Goal: Navigation & Orientation: Find specific page/section

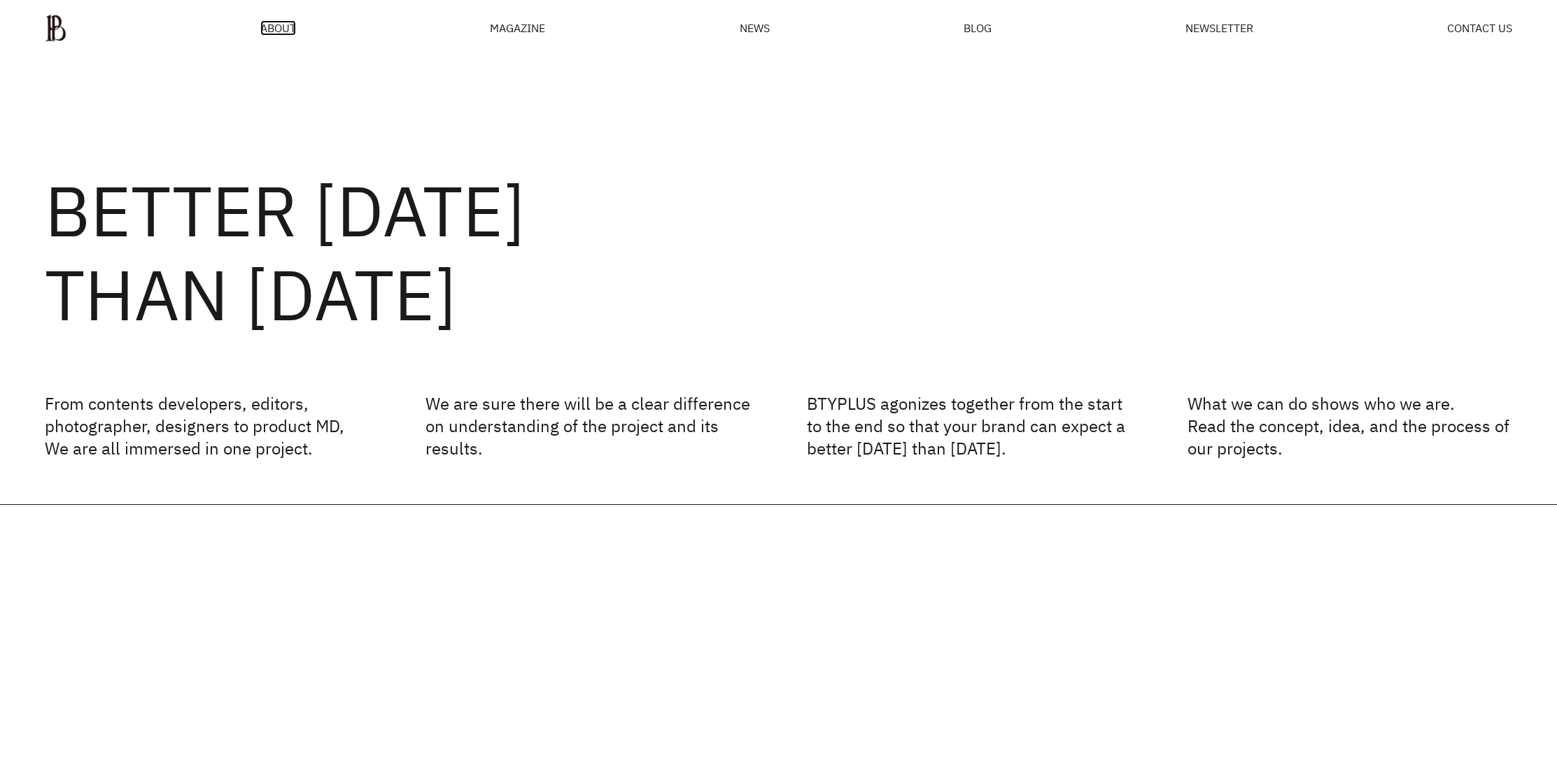
click at [286, 22] on span "ABOUT" at bounding box center [278, 27] width 36 height 11
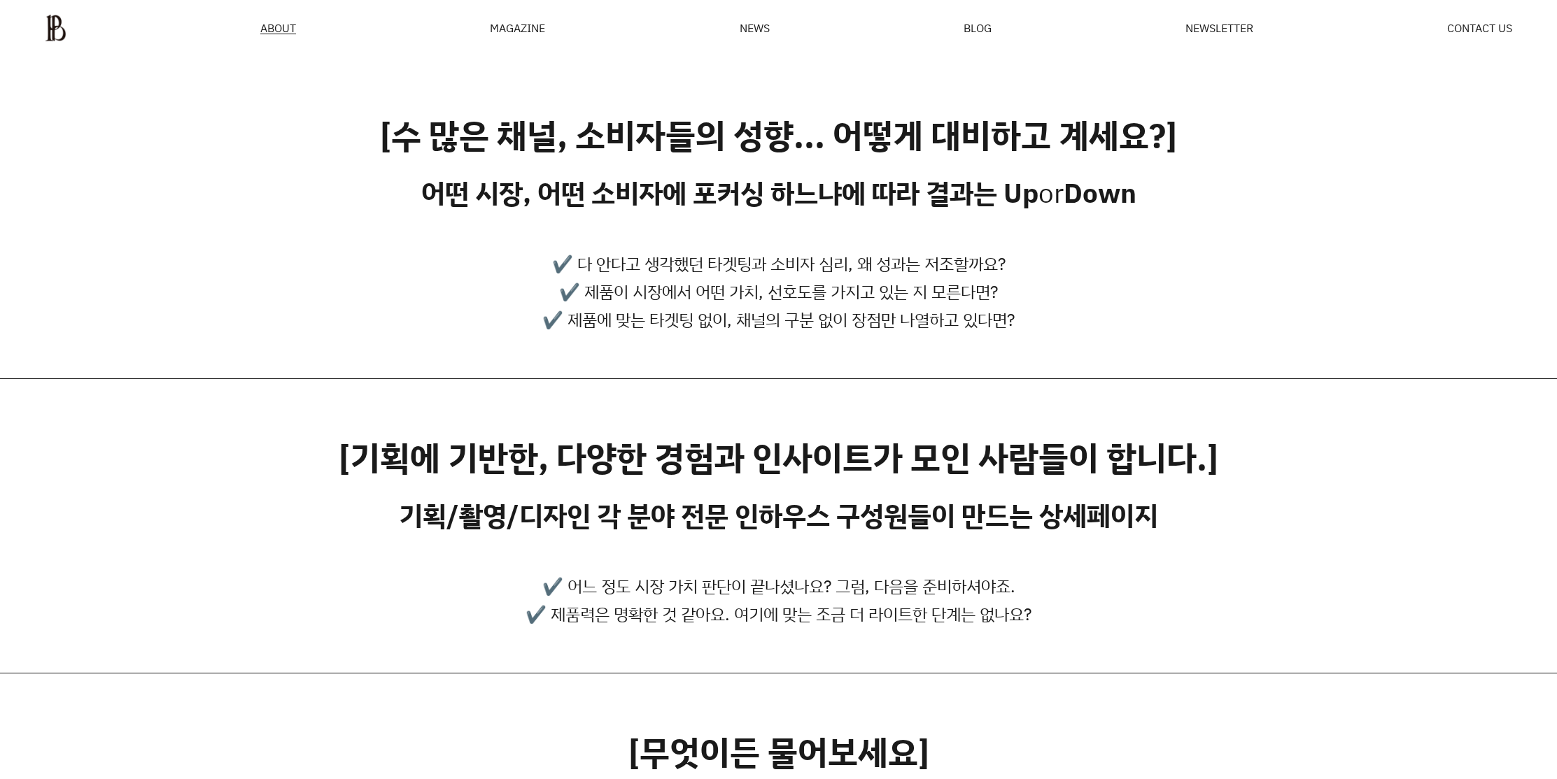
click at [535, 38] on ul "ABOUT MAGAZINE SEE ALL OFF THE REC INSIDE BTYPLUS CURATION NEWS BLOG NEWSLETTER…" at bounding box center [778, 28] width 1467 height 28
click at [535, 28] on div "MAGAZINE" at bounding box center [517, 27] width 55 height 11
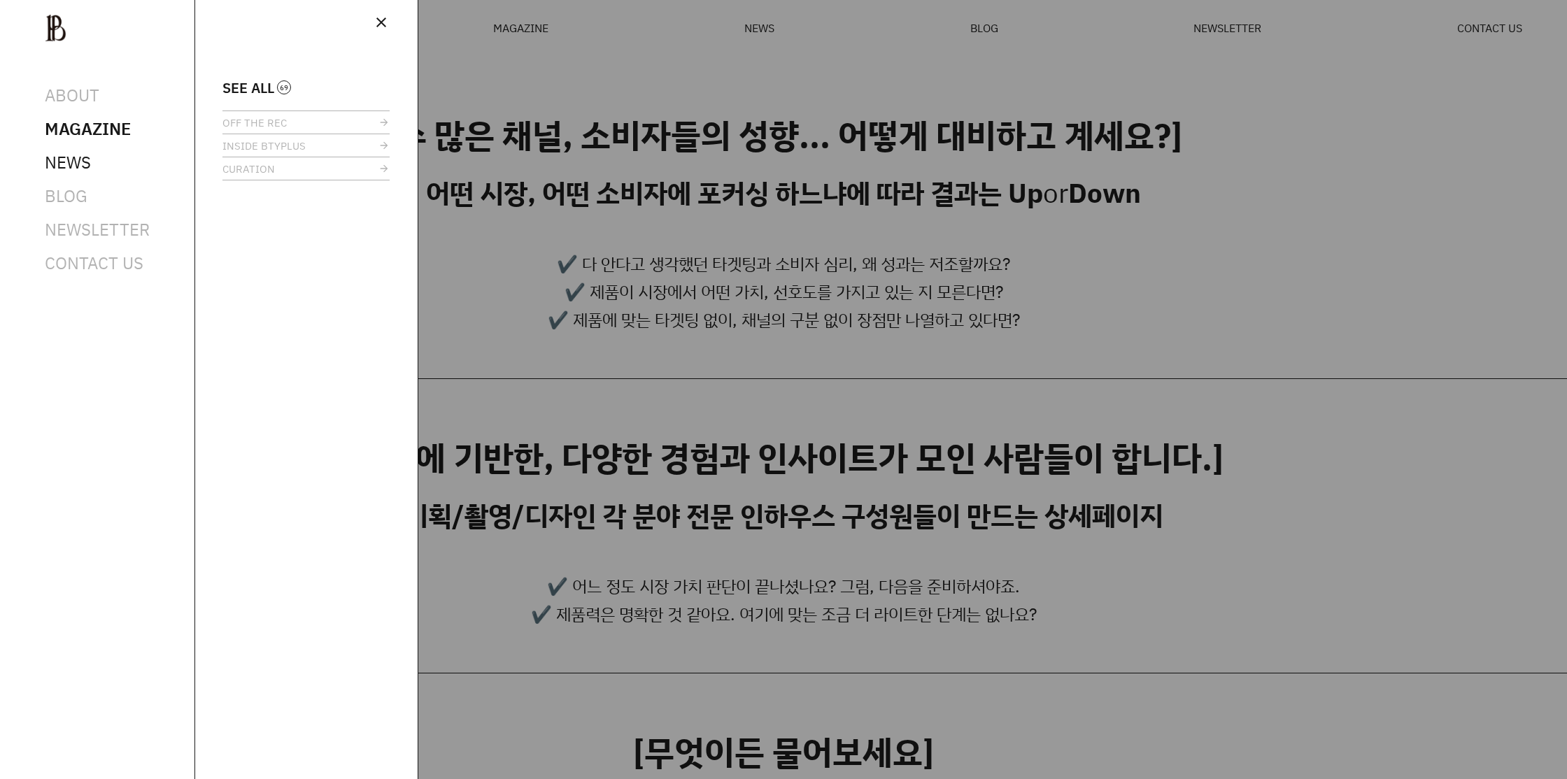
click at [87, 163] on span "NEWS" at bounding box center [68, 162] width 46 height 22
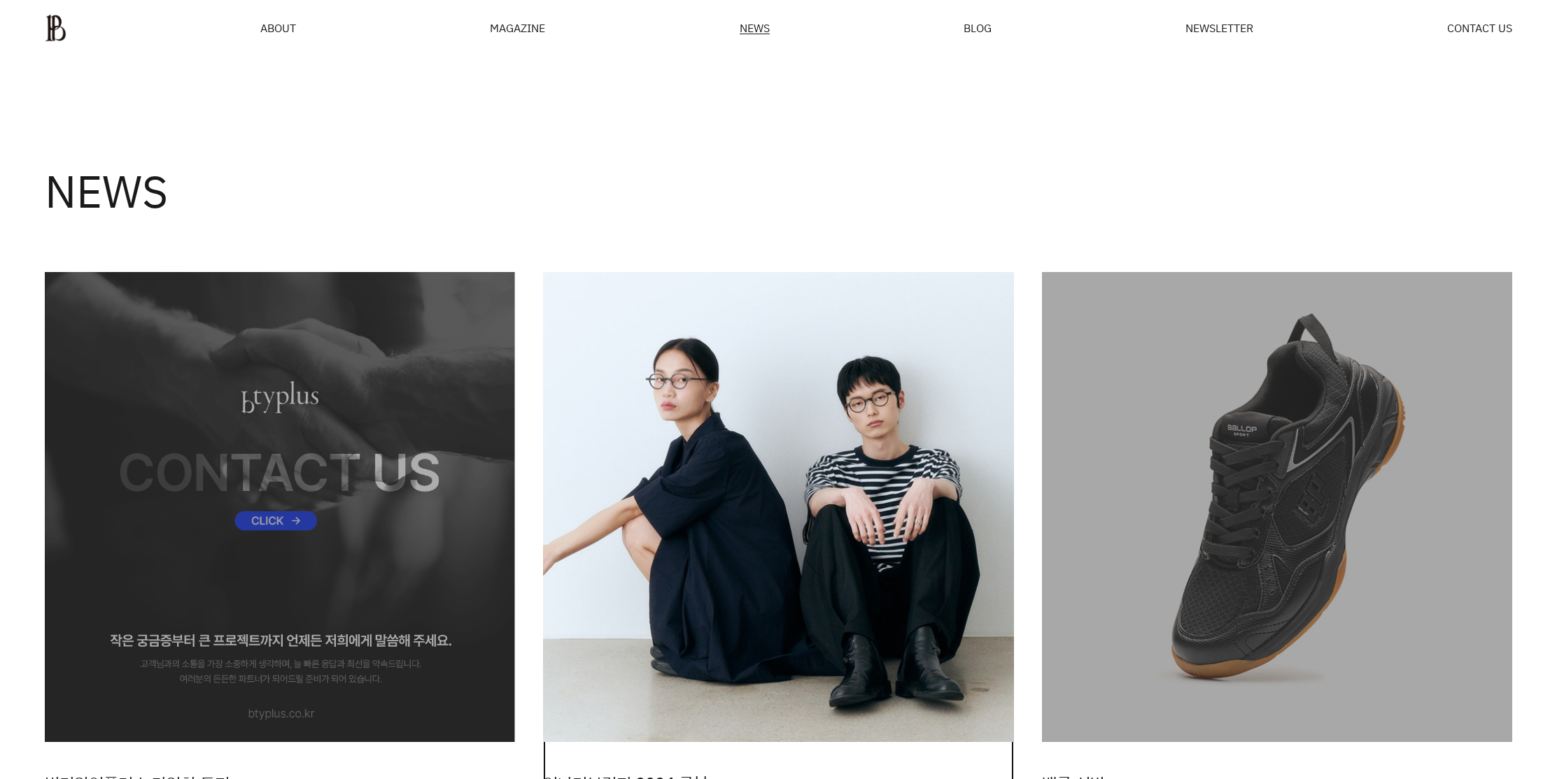
click at [747, 455] on img at bounding box center [778, 507] width 470 height 470
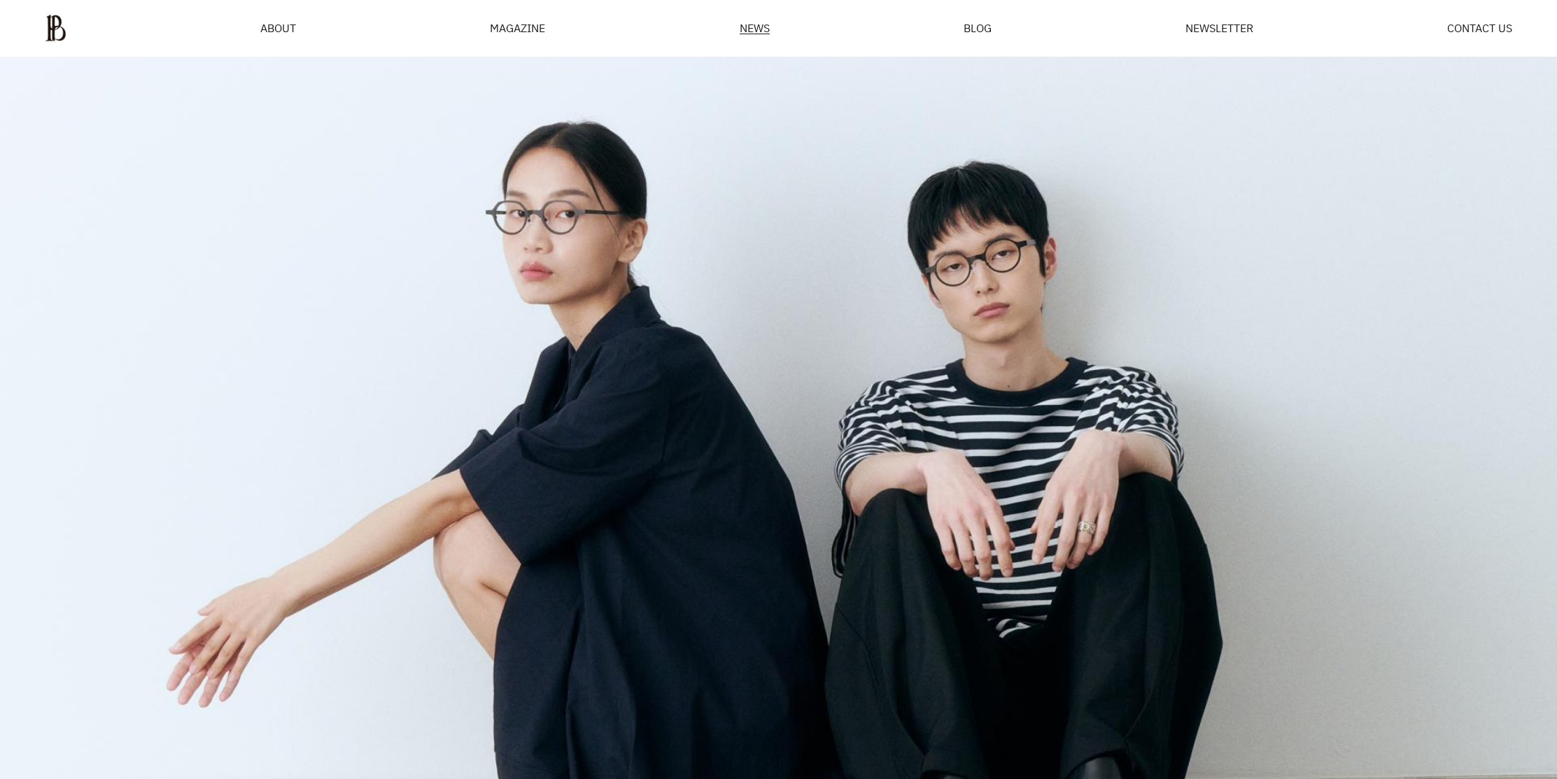
click at [521, 22] on div "MAGAZINE" at bounding box center [517, 27] width 55 height 11
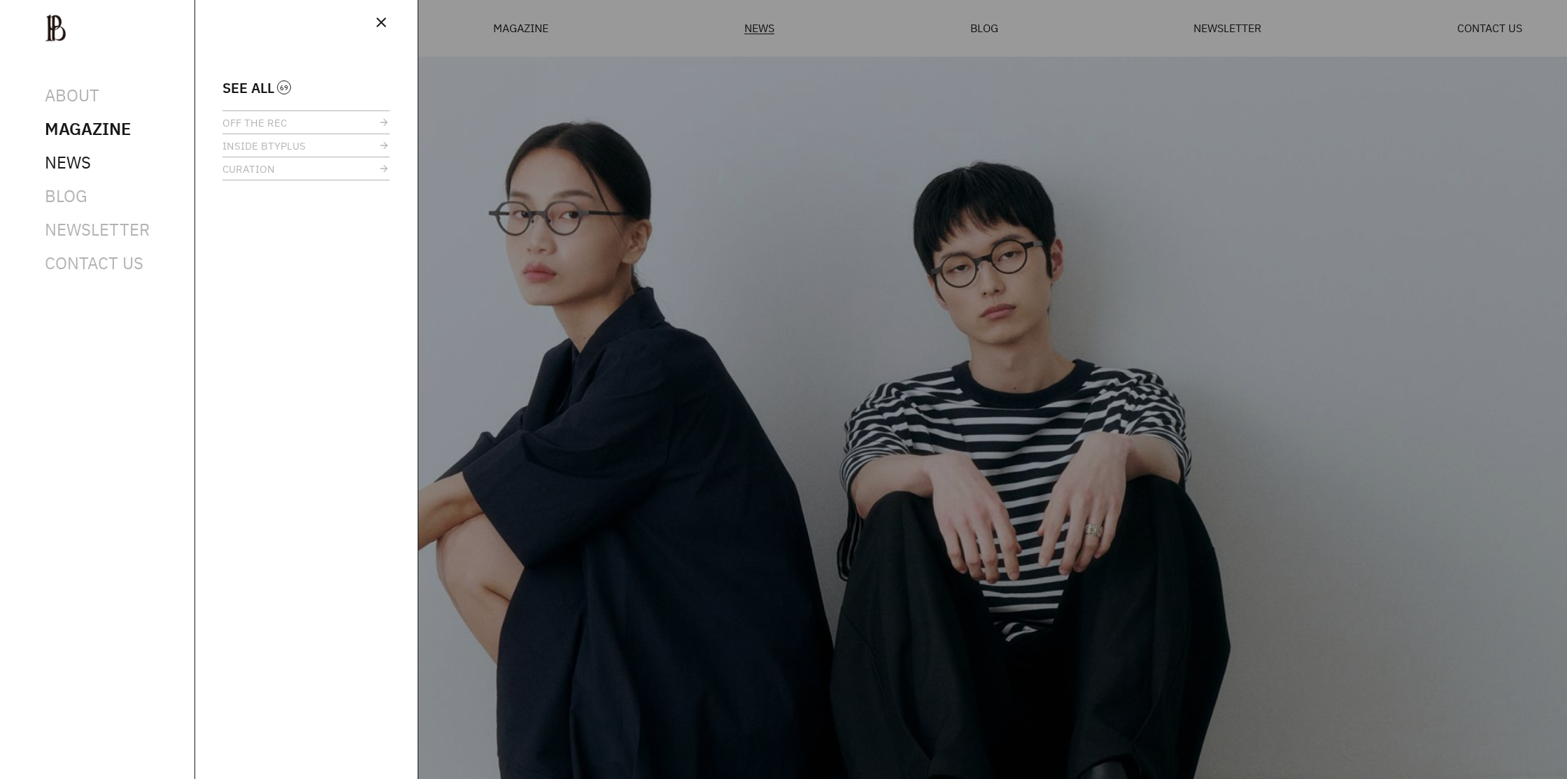
click at [56, 158] on span "NEWS" at bounding box center [68, 162] width 46 height 22
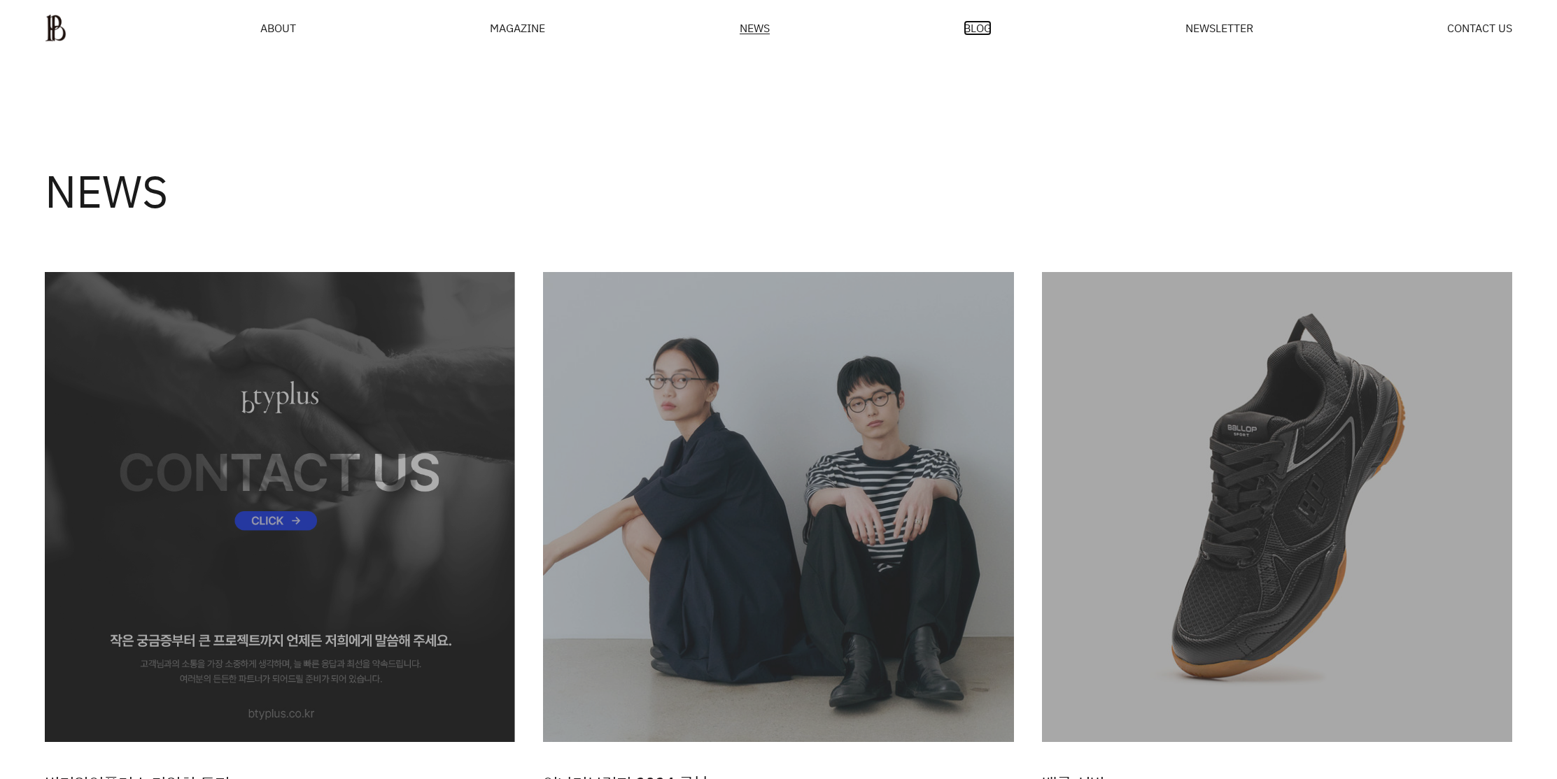
click at [963, 27] on span "BLOG" at bounding box center [977, 27] width 28 height 11
